Goal: Information Seeking & Learning: Check status

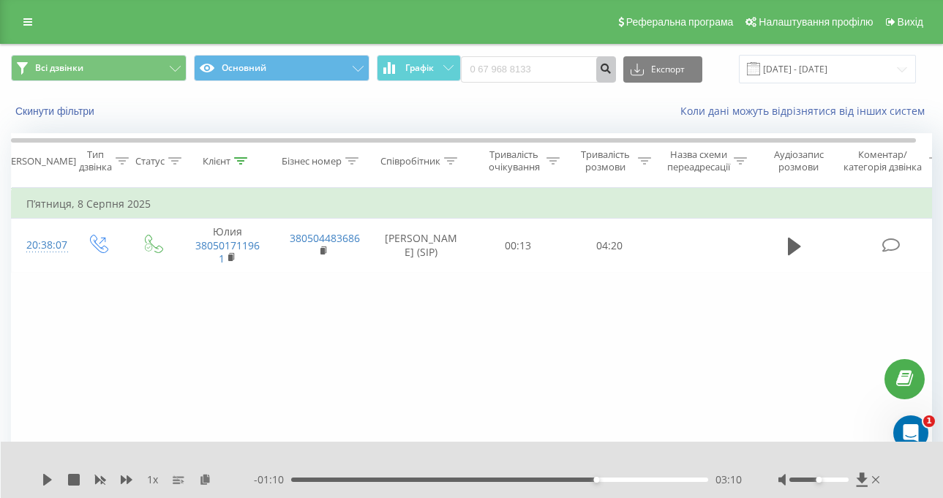
type input "0 67 968 8133"
click at [612, 71] on icon "submit" at bounding box center [606, 66] width 12 height 9
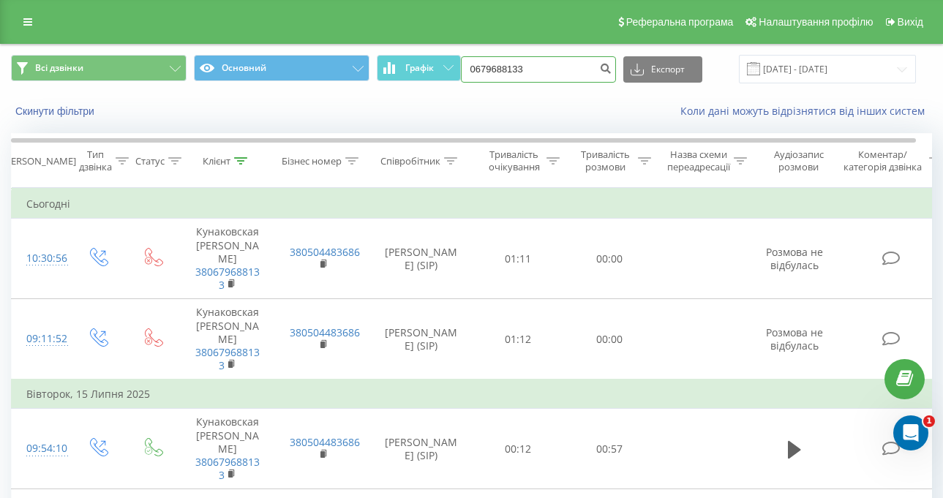
drag, startPoint x: 552, startPoint y: 80, endPoint x: 463, endPoint y: 80, distance: 89.2
click at [463, 80] on div "Всі дзвінки Основний Графік 0679688133 Експорт .csv .xls .xlsx 19.05.2025 - 19.…" at bounding box center [471, 69] width 921 height 29
paste input "380993466779"
click at [489, 73] on input "380993466779" at bounding box center [538, 69] width 155 height 26
type input "0993466779"
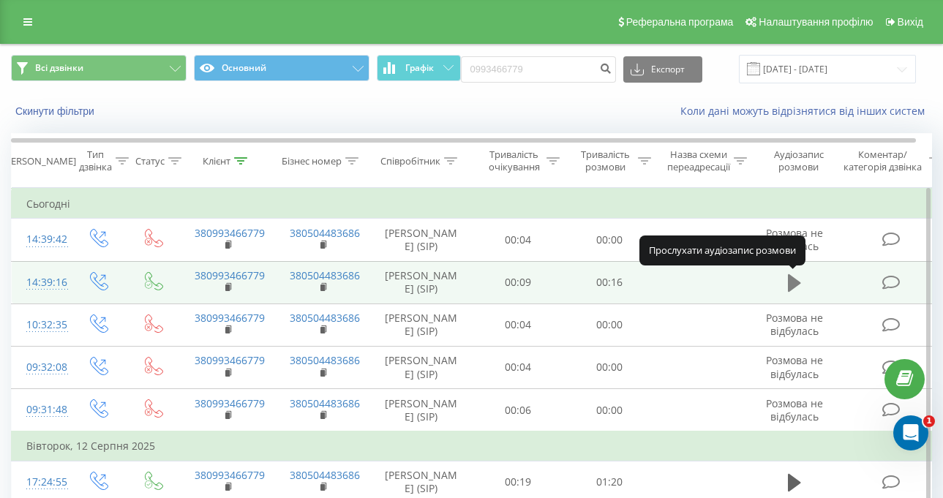
click at [801, 287] on button at bounding box center [794, 283] width 22 height 22
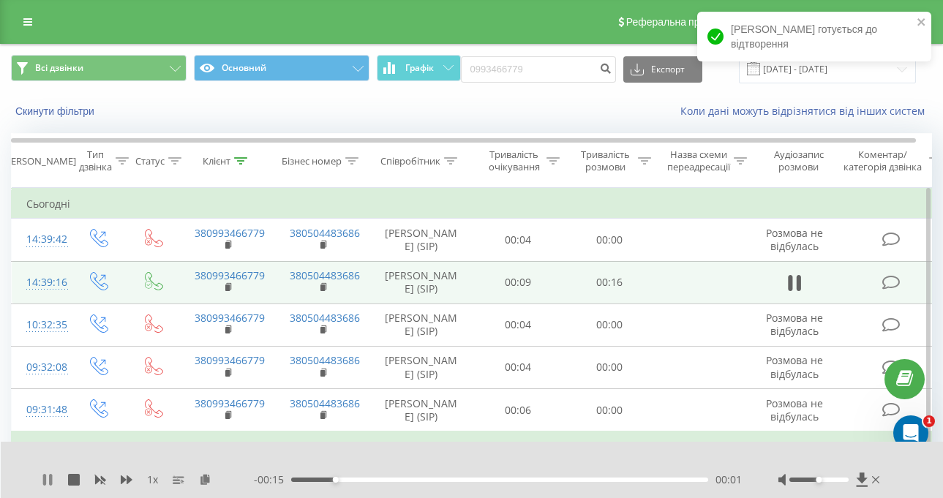
click at [46, 481] on icon at bounding box center [44, 480] width 3 height 12
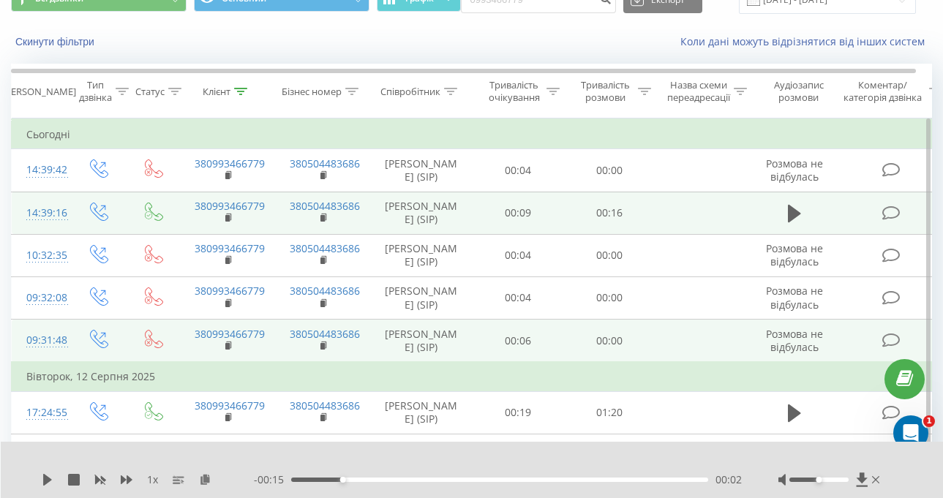
scroll to position [73, 0]
